Goal: Transaction & Acquisition: Obtain resource

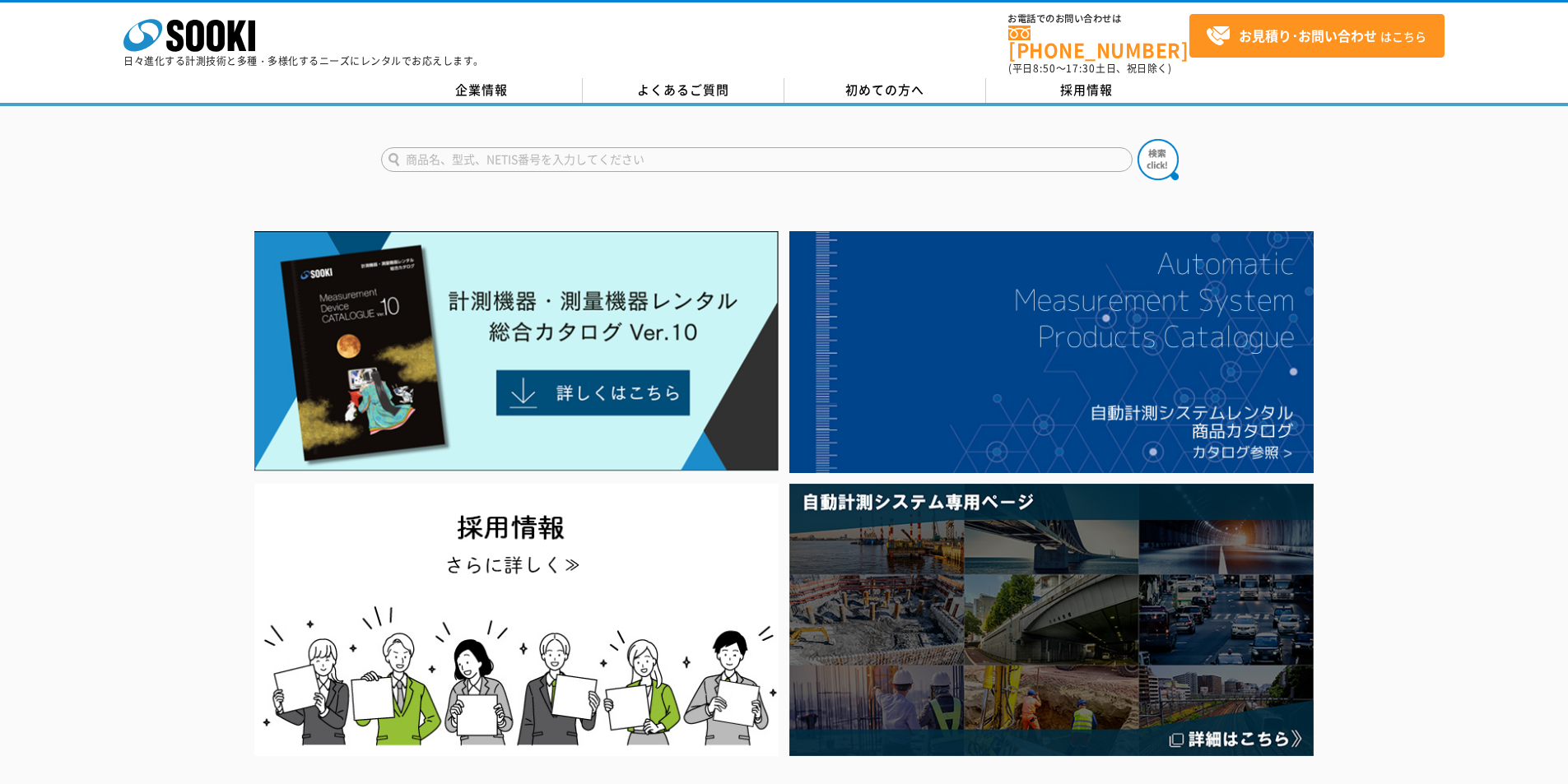
click at [808, 153] on input "text" at bounding box center [757, 160] width 752 height 25
type input "3355"
click at [1137, 139] on button at bounding box center [1158, 159] width 41 height 41
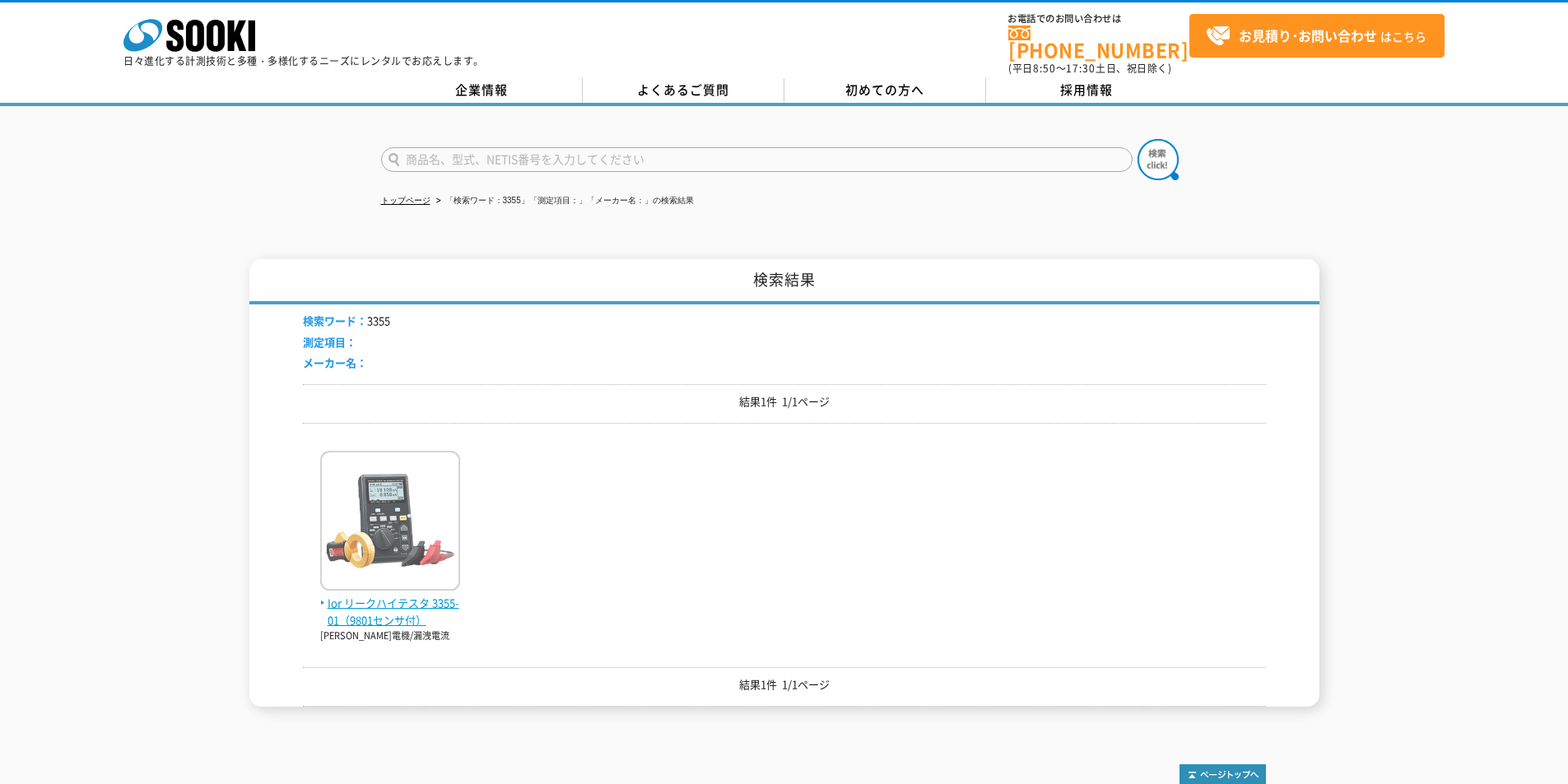
click at [375, 594] on span "Ior リークハイテスタ 3355-01（9801センサ付）" at bounding box center [389, 612] width 140 height 35
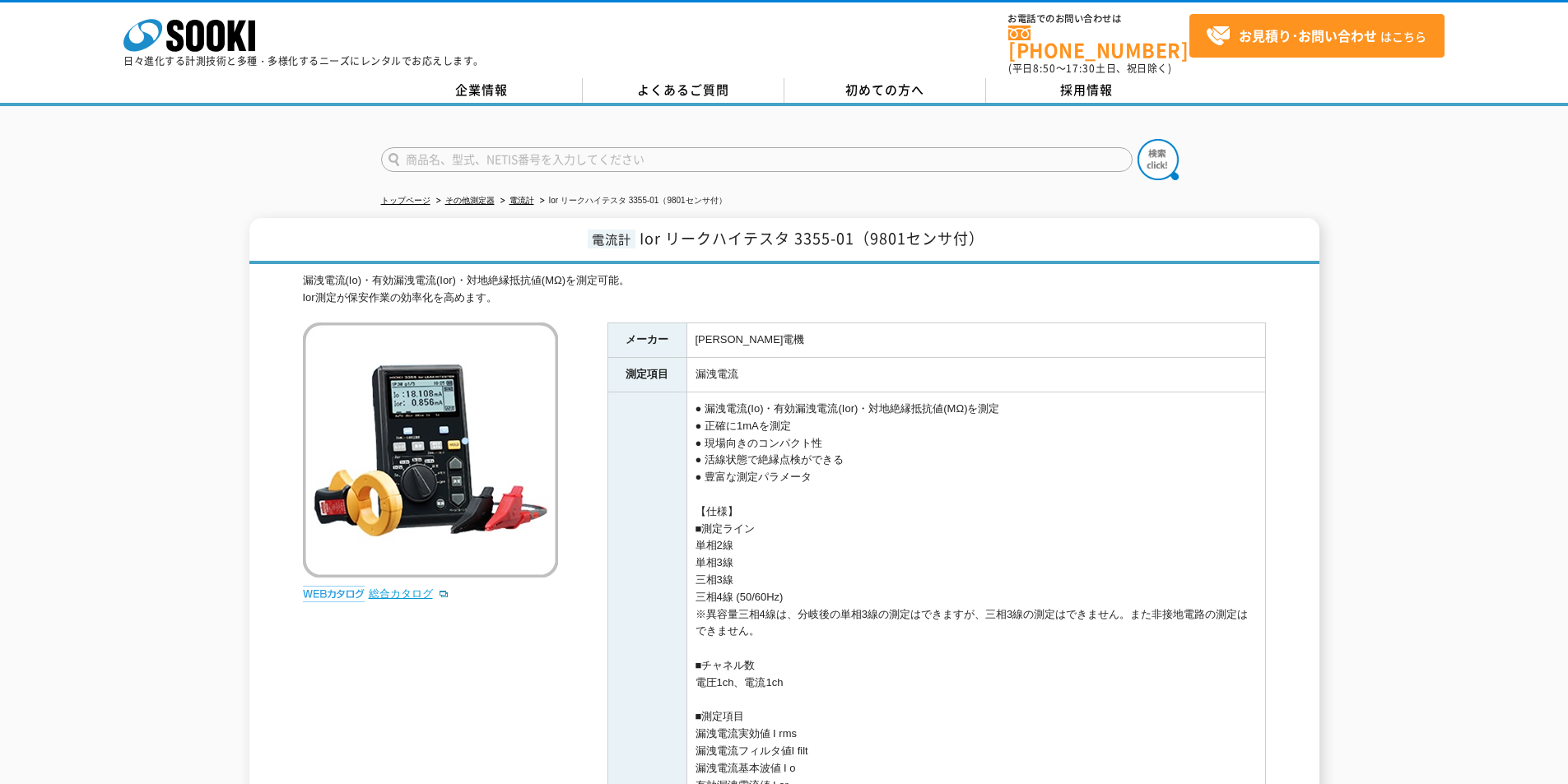
click at [409, 587] on link "総合カタログ" at bounding box center [409, 593] width 80 height 13
click at [213, 49] on icon at bounding box center [215, 36] width 18 height 32
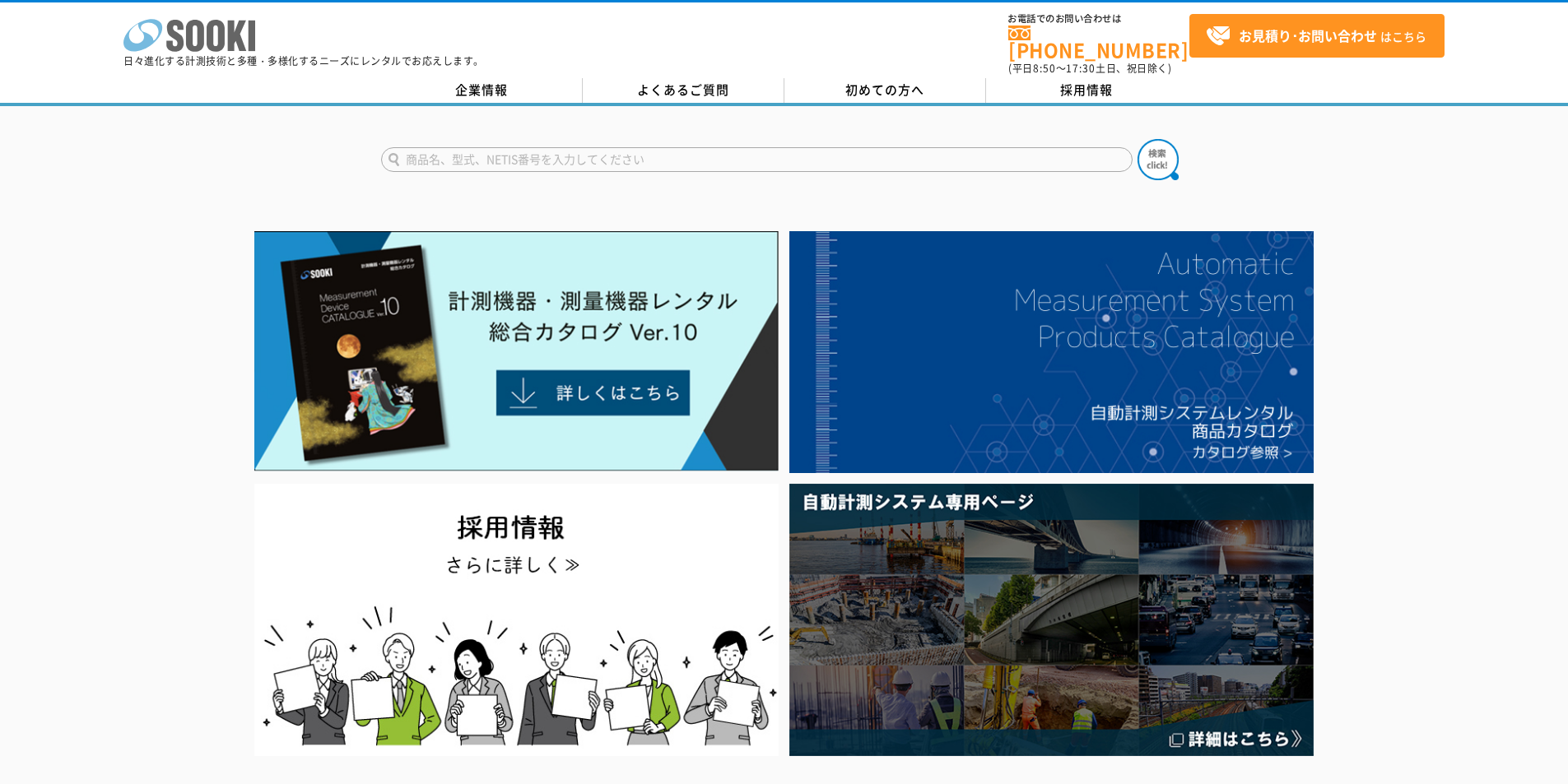
click at [221, 30] on icon at bounding box center [215, 36] width 18 height 32
click at [543, 148] on input "text" at bounding box center [757, 160] width 752 height 25
type input "550"
click at [1137, 142] on img at bounding box center [1158, 159] width 41 height 41
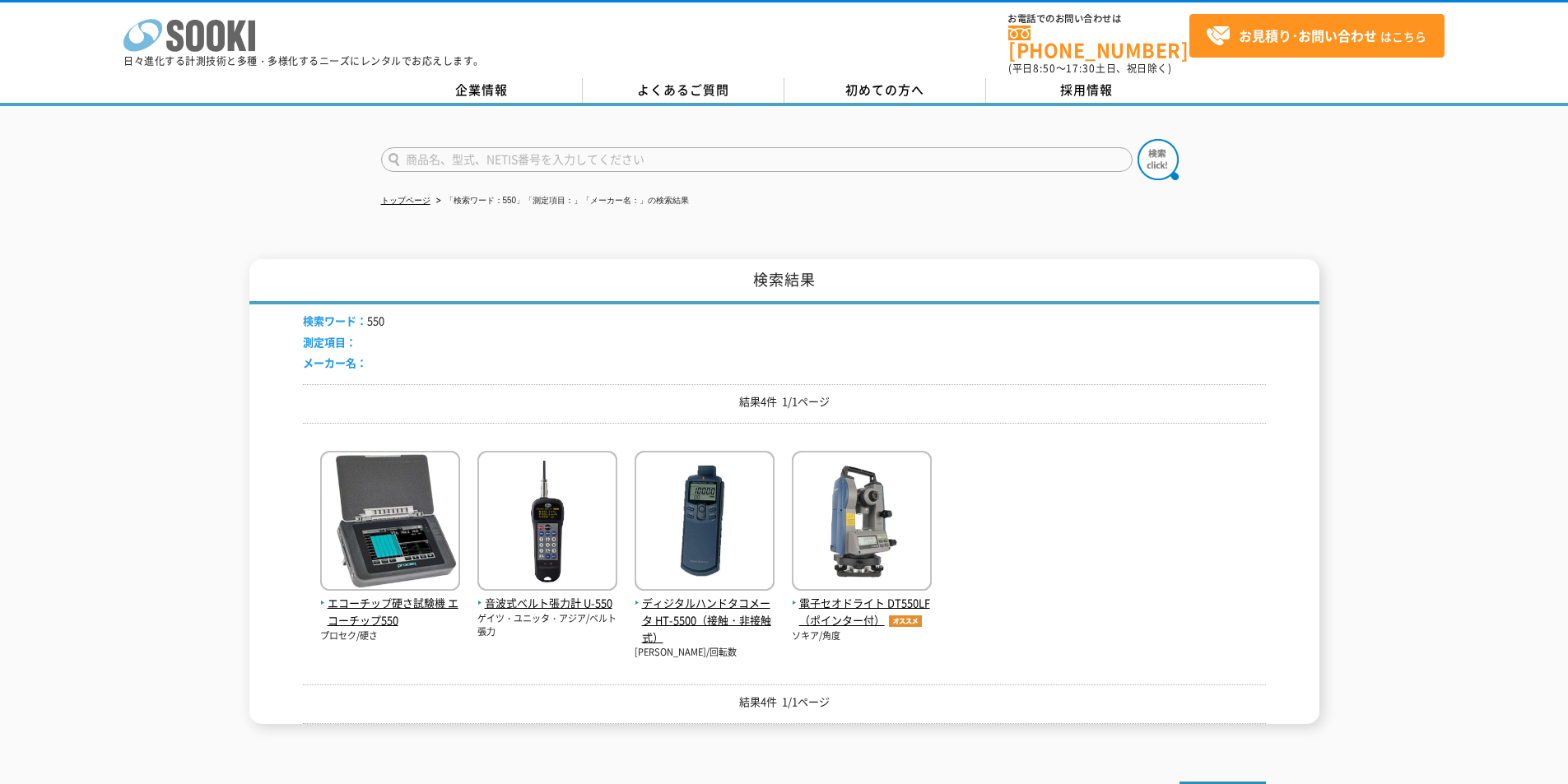
click at [191, 46] on icon at bounding box center [195, 36] width 18 height 32
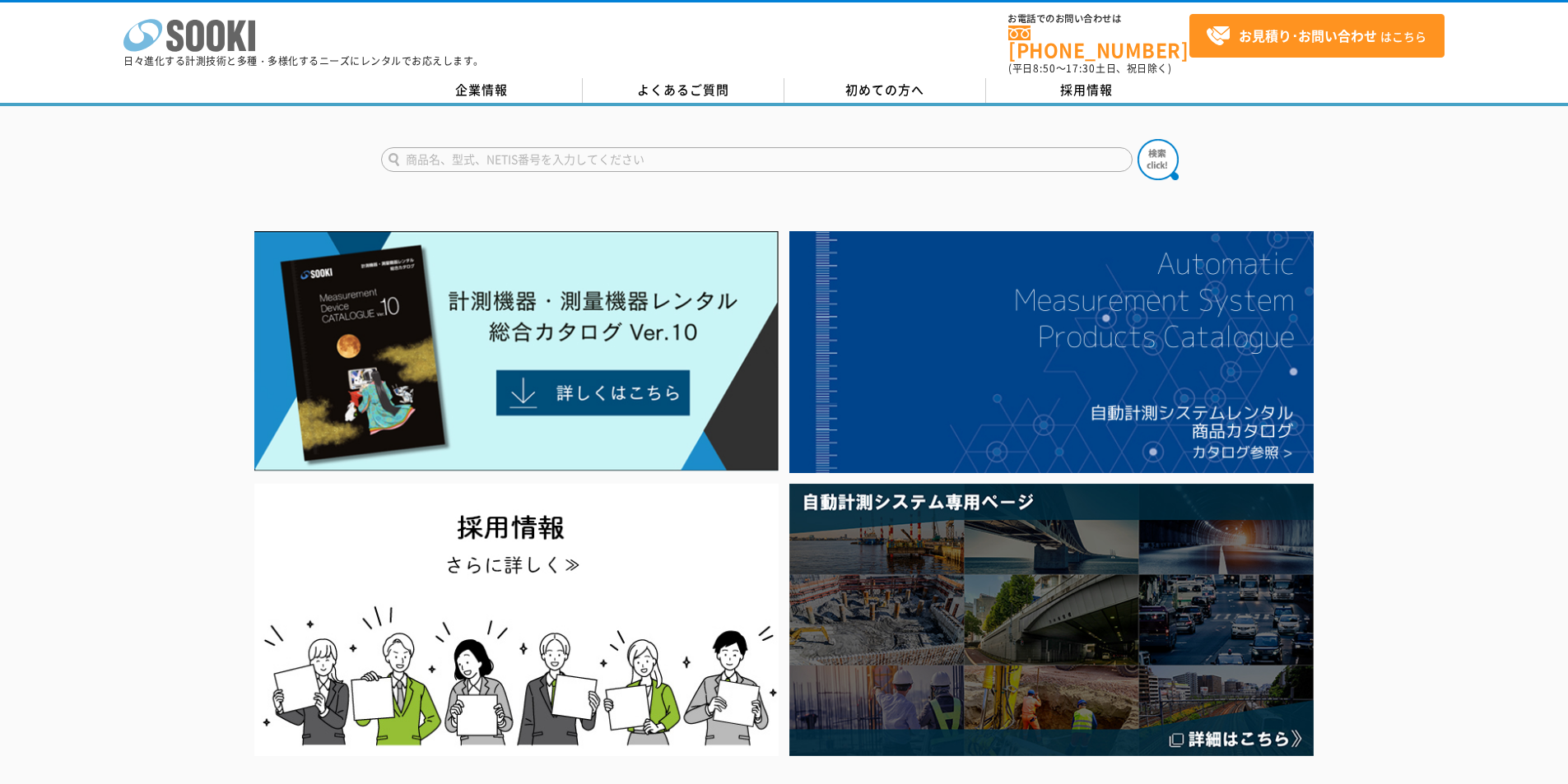
click at [207, 28] on icon at bounding box center [215, 36] width 18 height 32
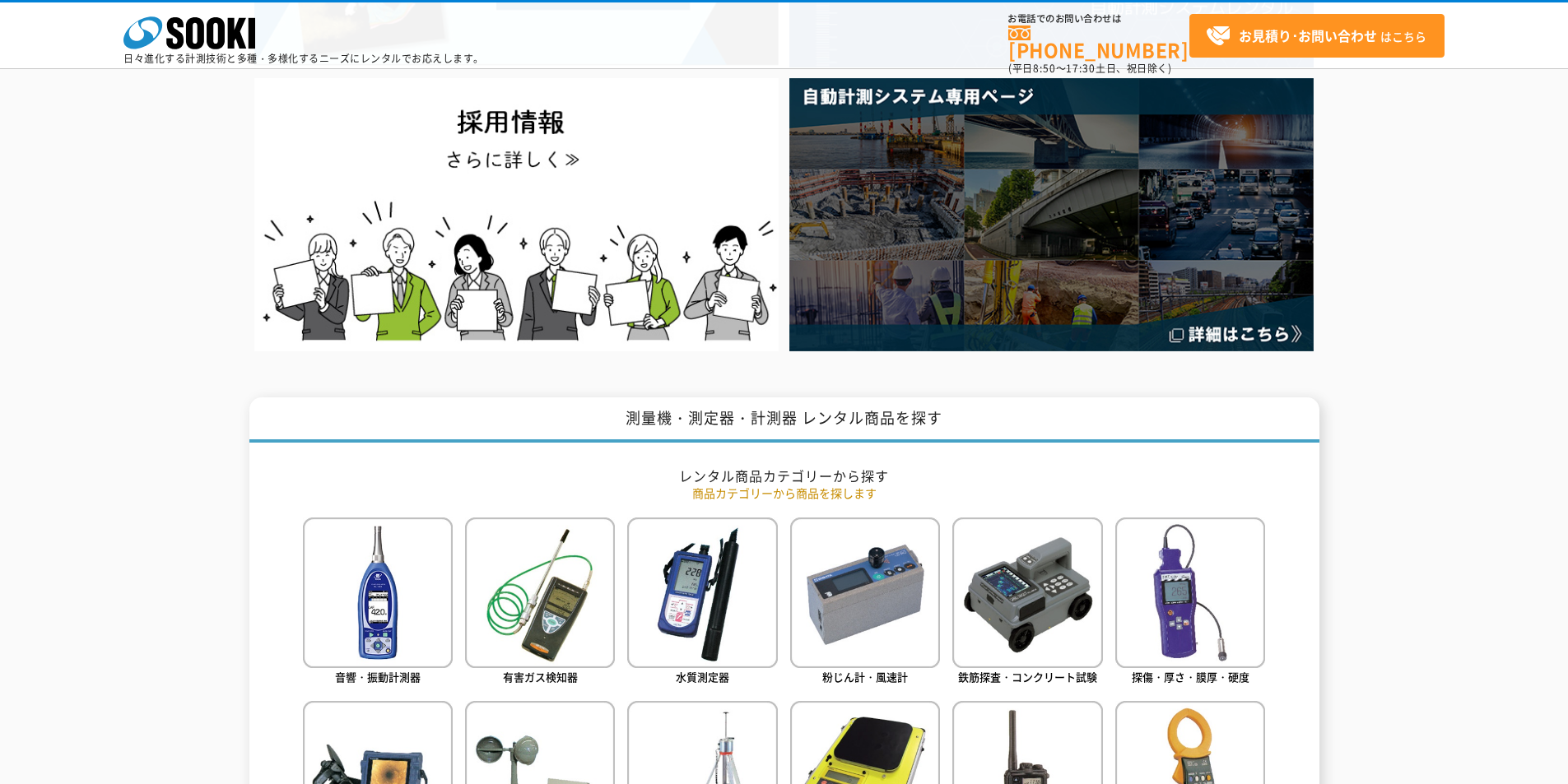
scroll to position [658, 0]
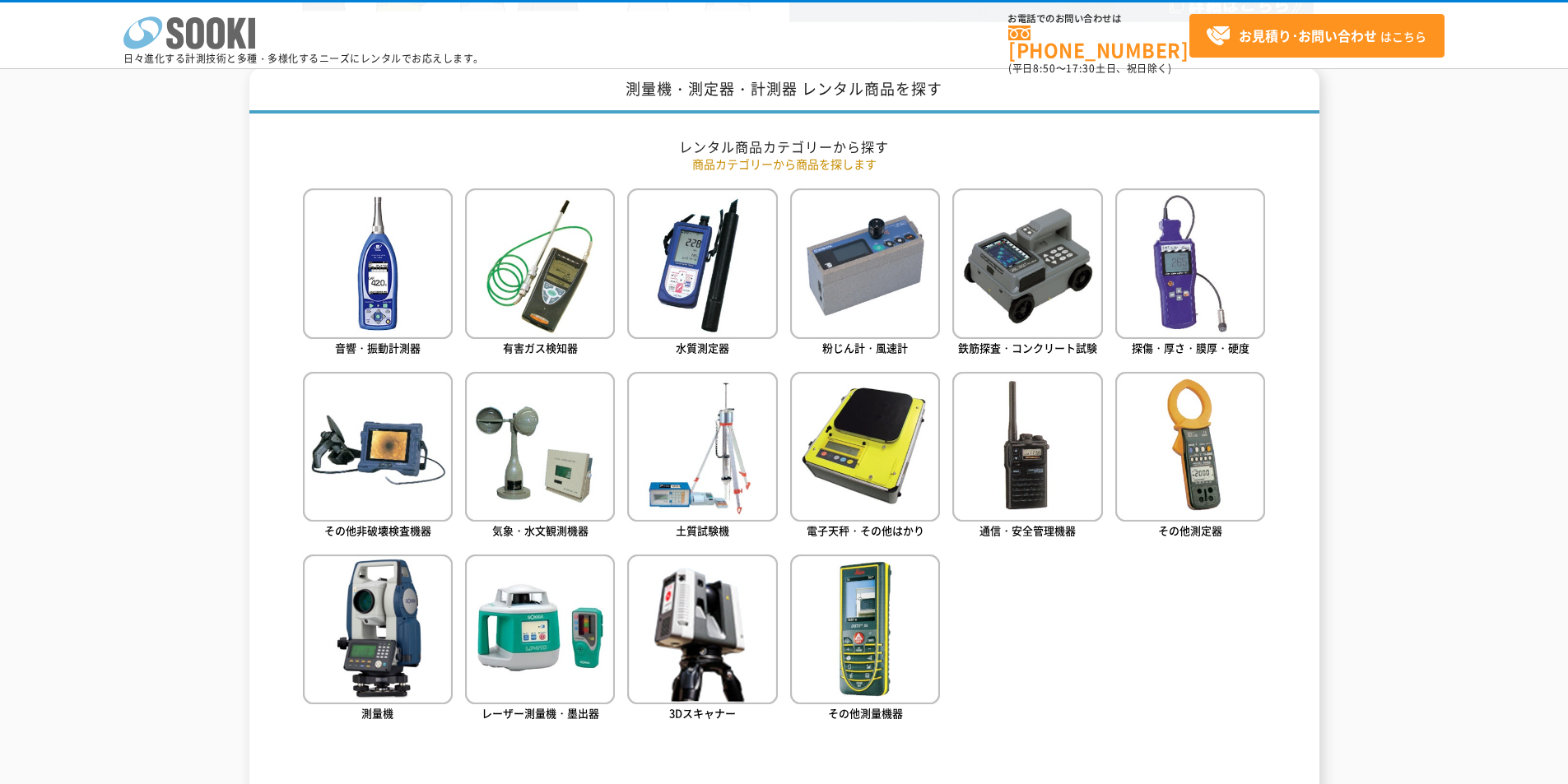
click at [236, 18] on icon "株式会社 ソーキ" at bounding box center [189, 33] width 131 height 33
